Goal: Information Seeking & Learning: Learn about a topic

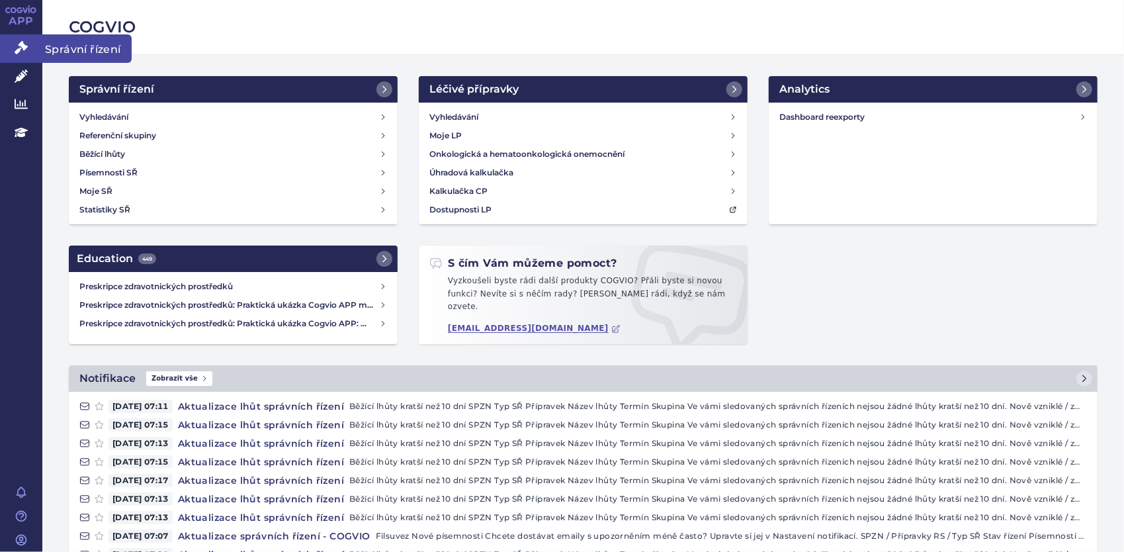
click at [22, 52] on icon at bounding box center [21, 47] width 13 height 13
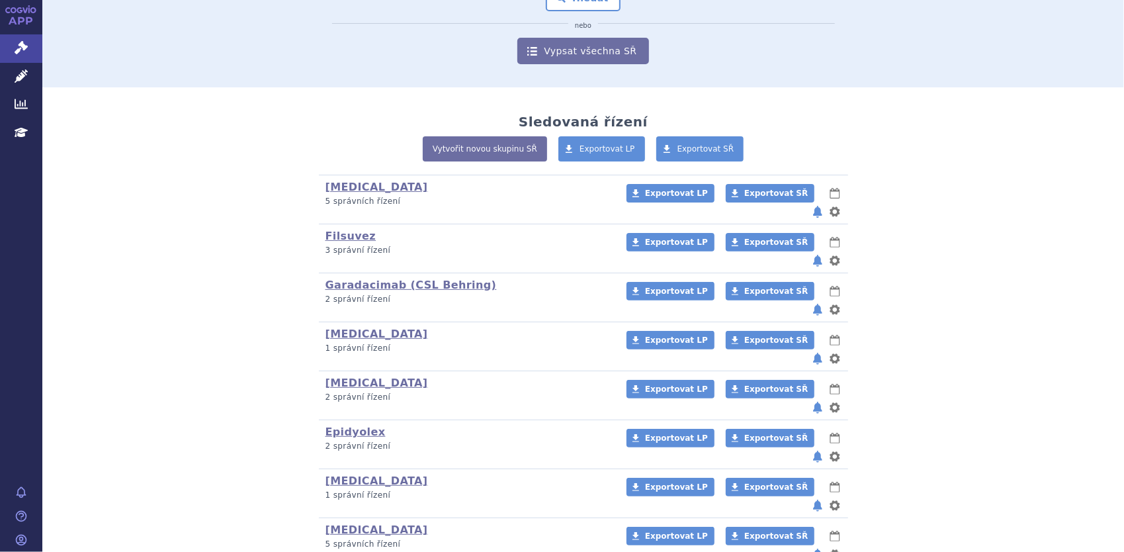
scroll to position [175, 0]
click at [356, 523] on link "[MEDICAL_DATA]" at bounding box center [376, 529] width 103 height 13
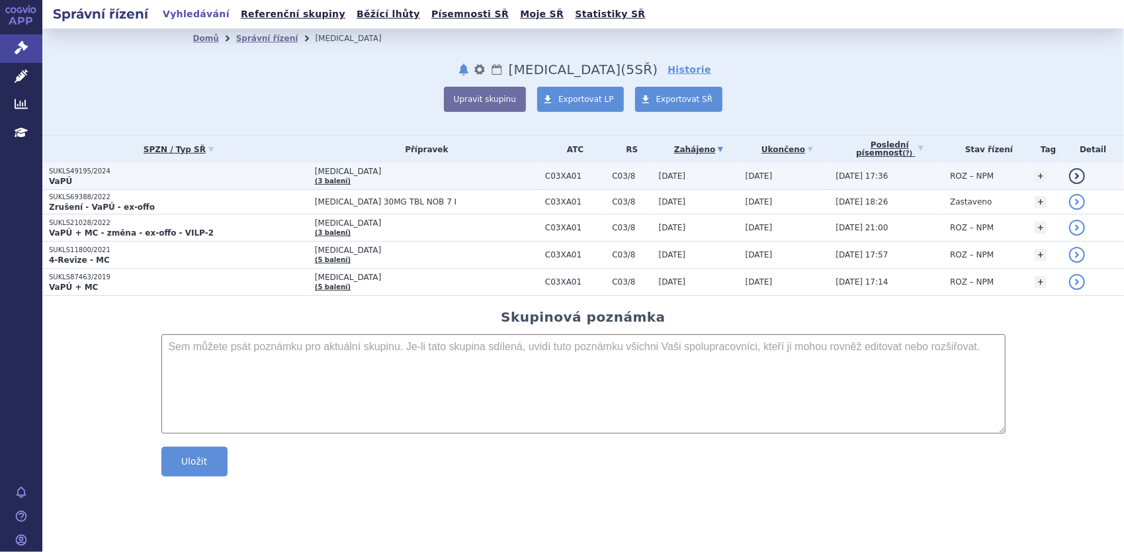
click at [63, 181] on strong "VaPÚ" at bounding box center [60, 181] width 23 height 9
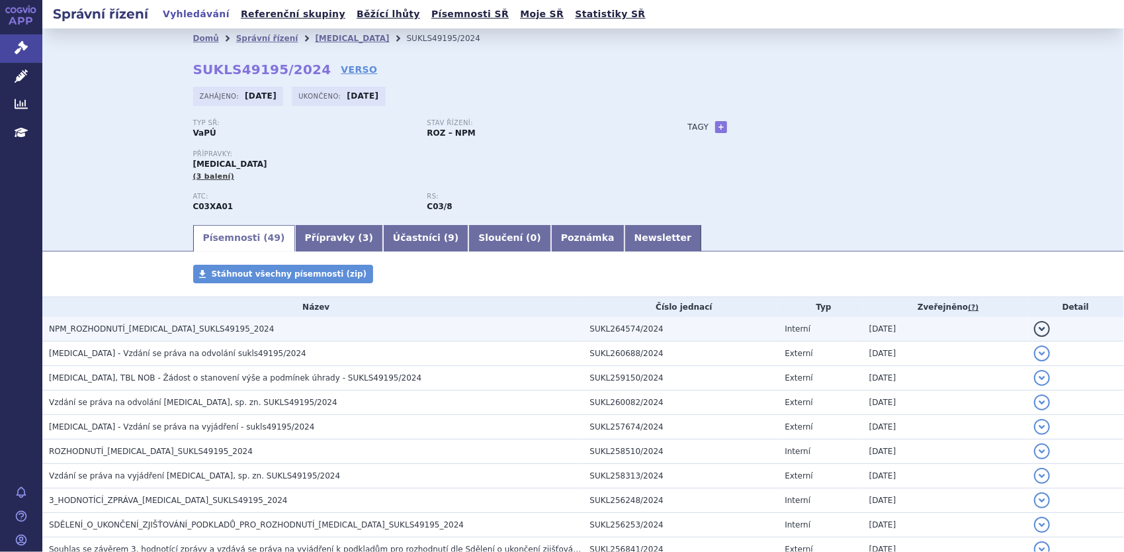
click at [110, 326] on span "NPM_ROZHODNUTÍ_[MEDICAL_DATA]_SUKLS49195_2024" at bounding box center [161, 328] width 225 height 9
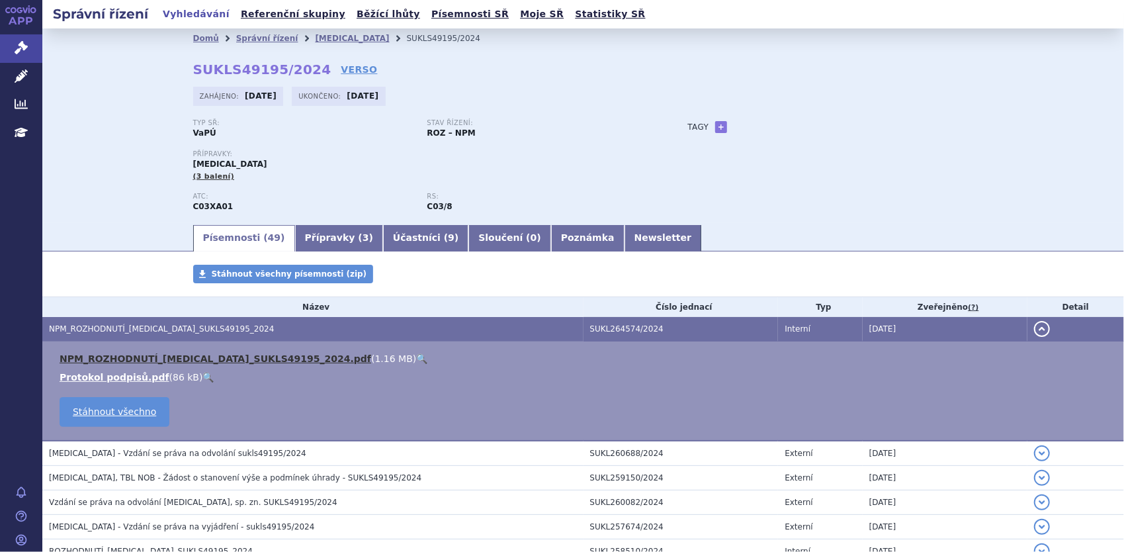
click at [108, 360] on link "NPM_ROZHODNUTÍ_JINARC_SUKLS49195_2024.pdf" at bounding box center [216, 358] width 312 height 11
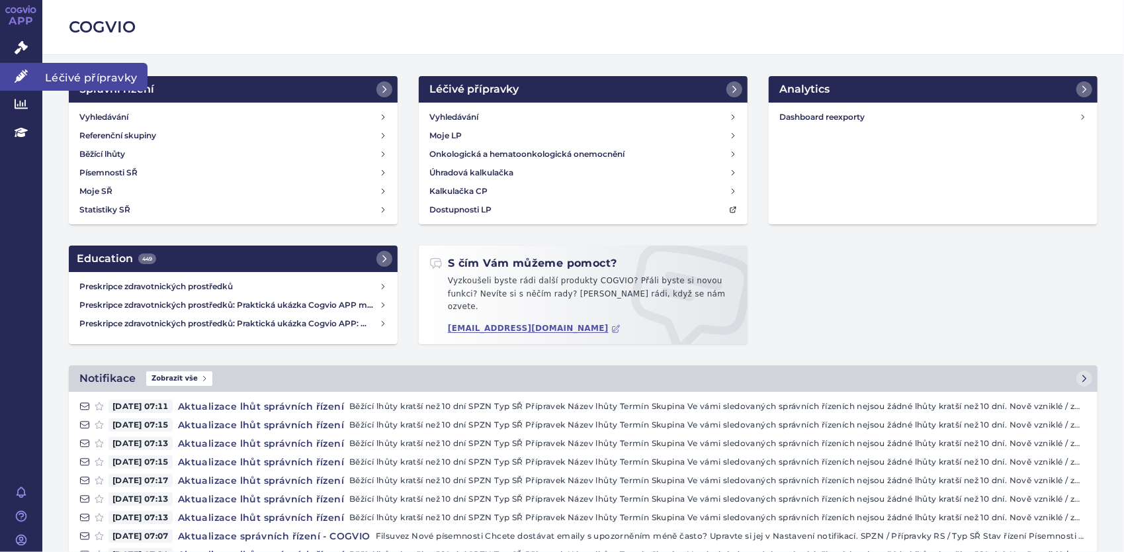
click at [21, 79] on icon at bounding box center [21, 75] width 13 height 13
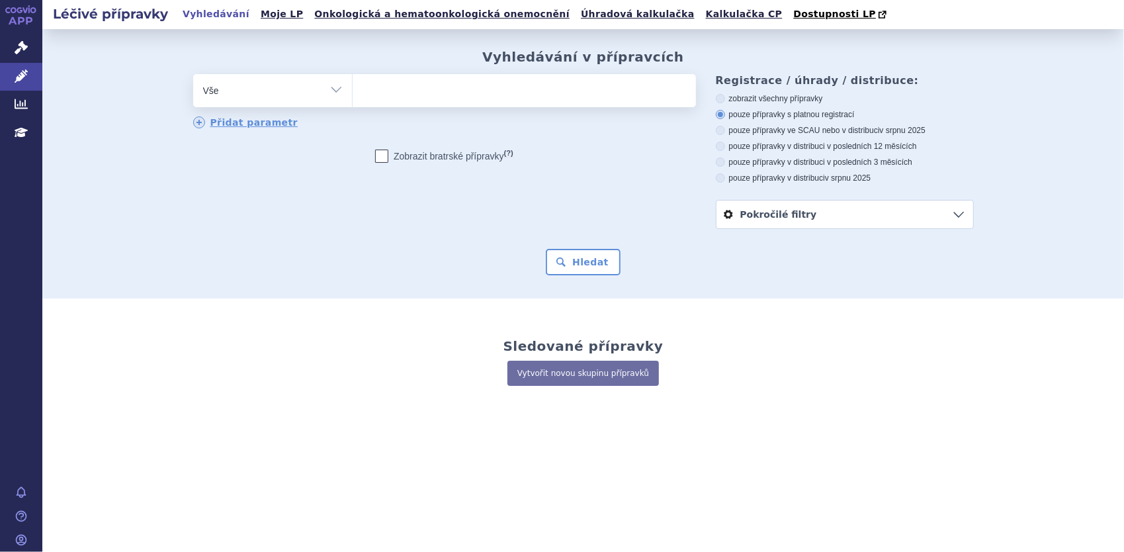
click at [388, 88] on ul at bounding box center [524, 88] width 343 height 28
click at [353, 88] on select at bounding box center [352, 89] width 1 height 33
type input "jin"
type input "jina"
type input "jinarc"
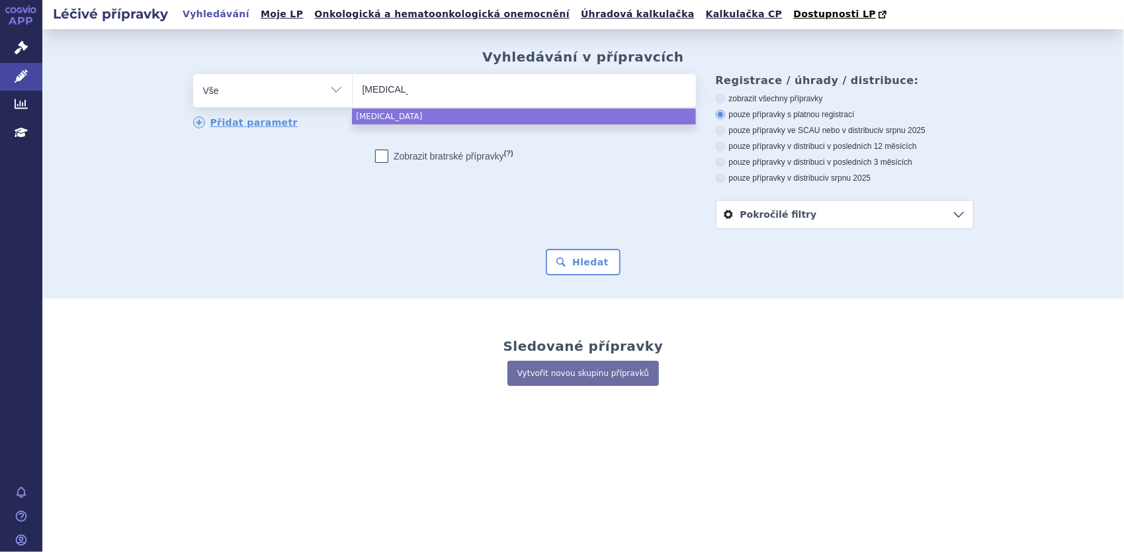
select select "jinarc"
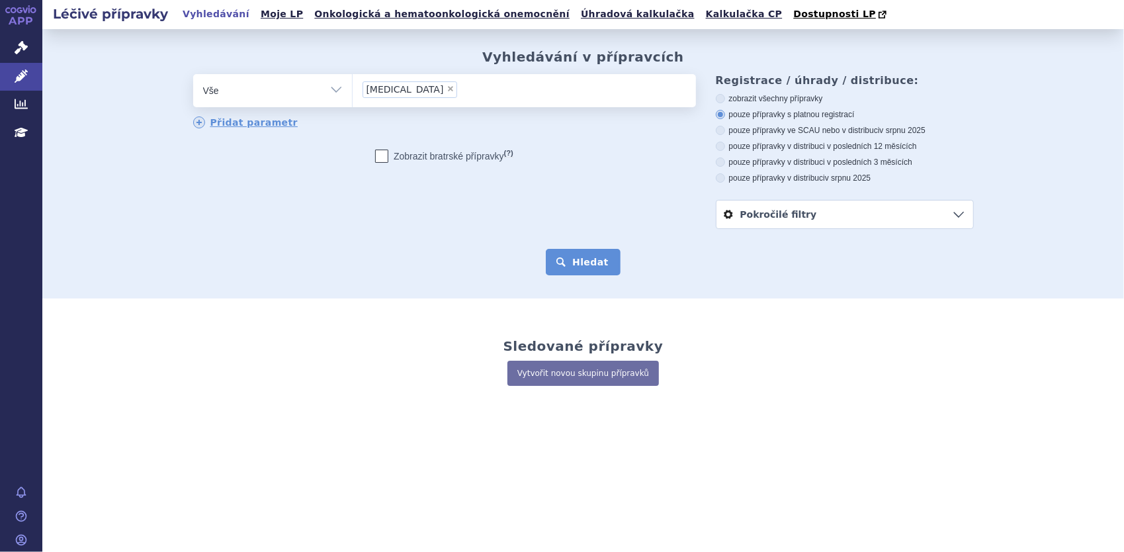
click at [581, 265] on button "Hledat" at bounding box center [583, 262] width 75 height 26
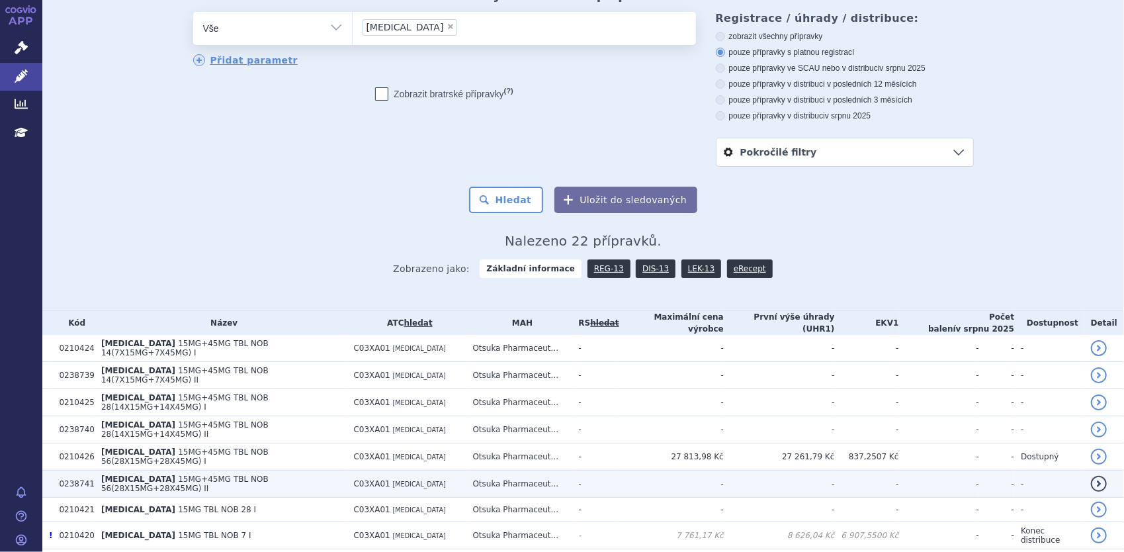
scroll to position [265, 0]
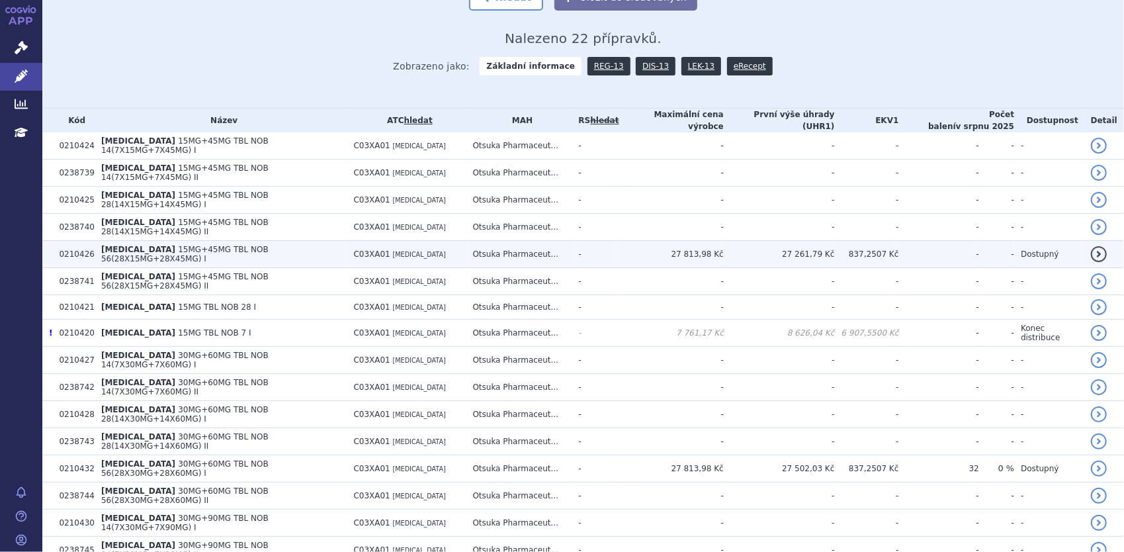
click at [109, 245] on span "[MEDICAL_DATA]" at bounding box center [138, 249] width 74 height 9
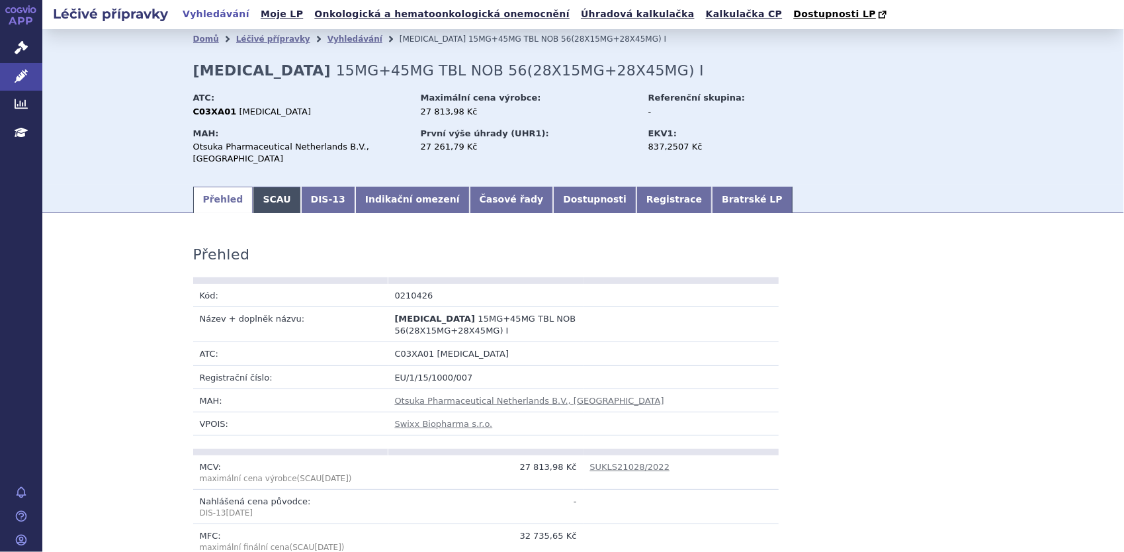
click at [263, 190] on link "SCAU" at bounding box center [277, 200] width 48 height 26
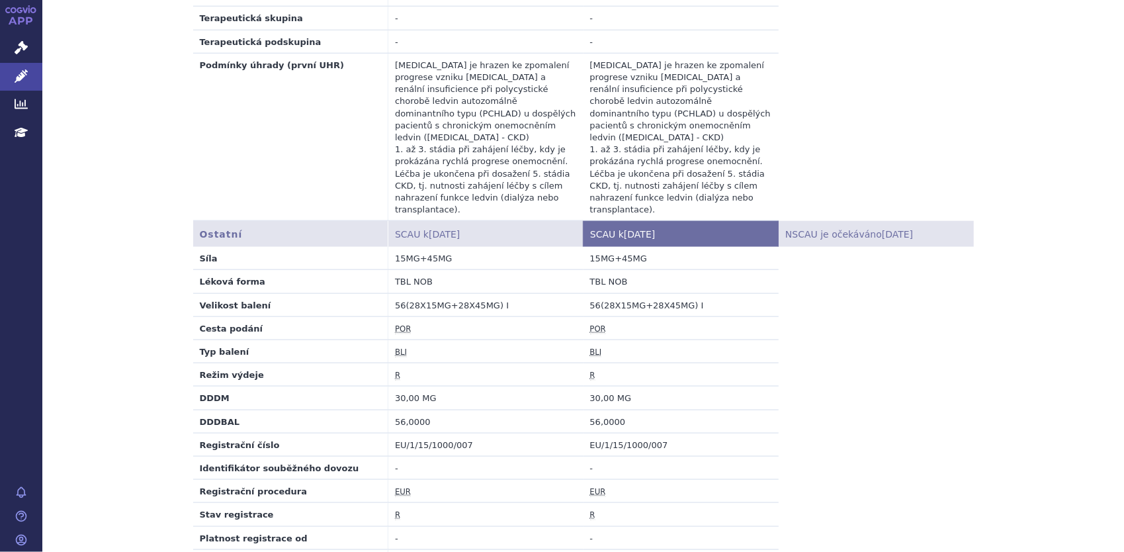
scroll to position [680, 0]
